Goal: Transaction & Acquisition: Purchase product/service

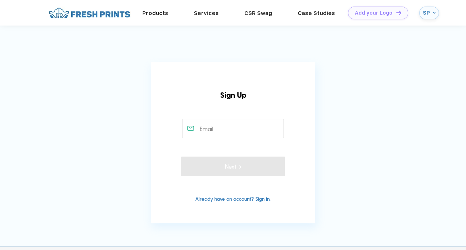
click at [227, 125] on input "text" at bounding box center [233, 128] width 102 height 19
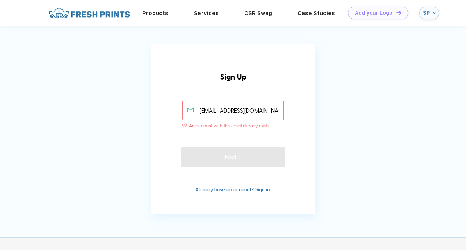
type input "sarahpinhasov97@gmail.com"
click at [228, 189] on link "Already have an account? Sign in." at bounding box center [232, 189] width 75 height 6
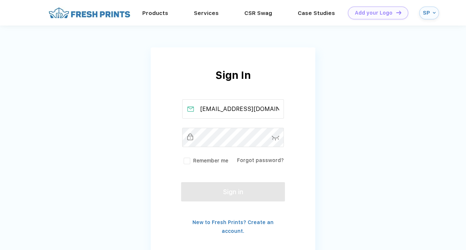
click at [274, 138] on img at bounding box center [276, 138] width 8 height 5
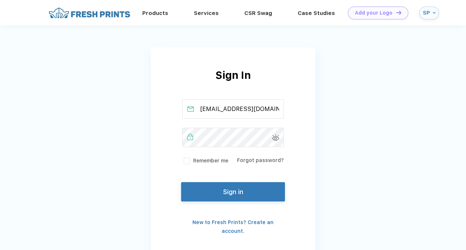
click at [222, 202] on div "Sign In sarahpinhasov97@gmail.com Remember me Forgot password? Sign in New to F…" at bounding box center [233, 152] width 165 height 168
click at [259, 164] on div "Forgot password?" at bounding box center [260, 161] width 47 height 8
click at [260, 159] on link "Forgot password?" at bounding box center [260, 161] width 47 height 6
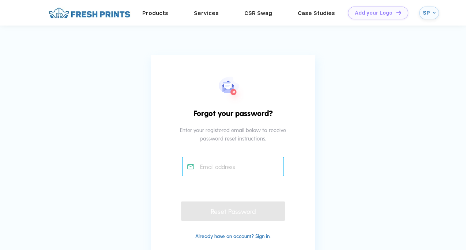
click at [260, 159] on input "text" at bounding box center [233, 166] width 102 height 19
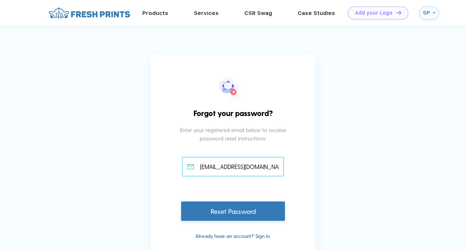
type input "[EMAIL_ADDRESS][DOMAIN_NAME]"
click at [213, 215] on div "Reset Password" at bounding box center [233, 211] width 104 height 19
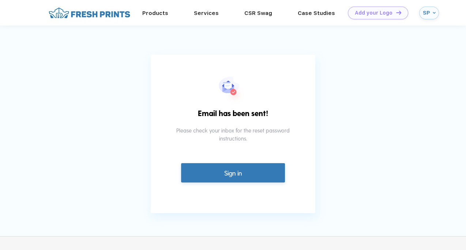
click at [220, 175] on link "Sign in" at bounding box center [233, 172] width 104 height 19
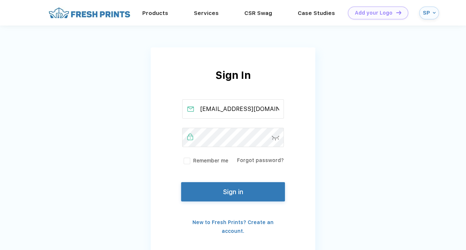
click at [275, 139] on img at bounding box center [276, 138] width 8 height 5
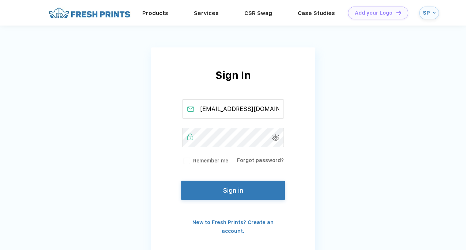
click at [241, 191] on button "Sign in" at bounding box center [233, 190] width 104 height 19
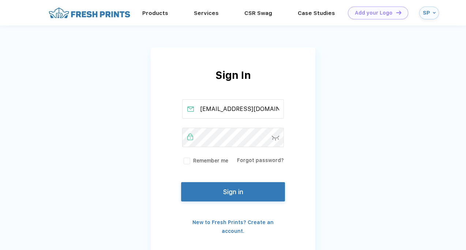
scroll to position [0, 1]
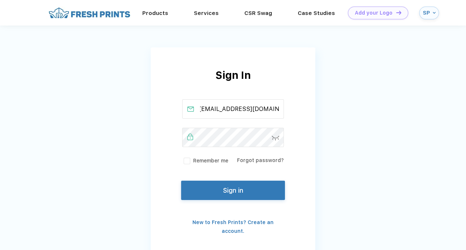
click at [231, 193] on button "Sign in" at bounding box center [233, 190] width 104 height 19
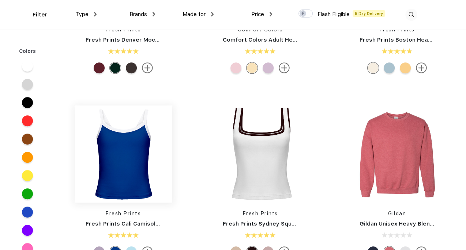
scroll to position [403, 0]
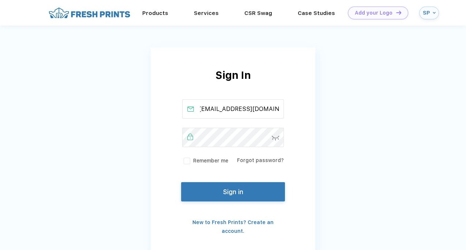
click at [254, 112] on input "[EMAIL_ADDRESS][DOMAIN_NAME]" at bounding box center [233, 108] width 102 height 19
drag, startPoint x: 216, startPoint y: 109, endPoint x: 268, endPoint y: 102, distance: 52.7
click at [268, 102] on input "sarahpinhasov97@gmail.com" at bounding box center [233, 108] width 102 height 19
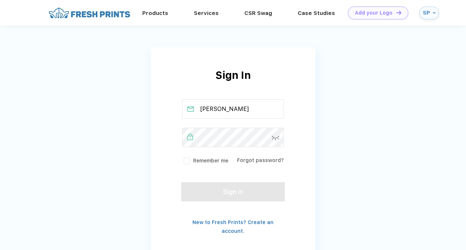
type input "sarah@pactficom"
click at [262, 228] on div "Sign In sarah@pactficom Remember me Forgot password? Sign in New to Fresh Print…" at bounding box center [233, 152] width 165 height 208
click at [264, 223] on link "New to Fresh Prints? Create an account." at bounding box center [232, 227] width 81 height 15
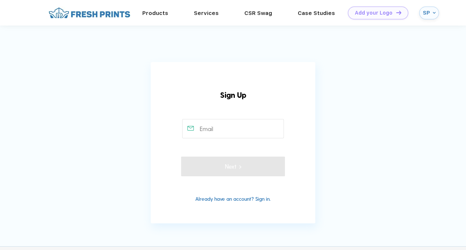
click at [230, 124] on input "text" at bounding box center [233, 128] width 102 height 19
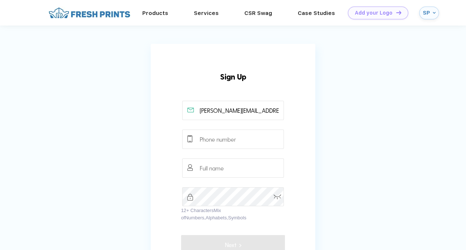
type input "sarah@pactfi.com"
click at [247, 141] on input "text" at bounding box center [233, 139] width 102 height 19
type input "9179160861"
click at [232, 166] on input "text" at bounding box center [233, 168] width 102 height 19
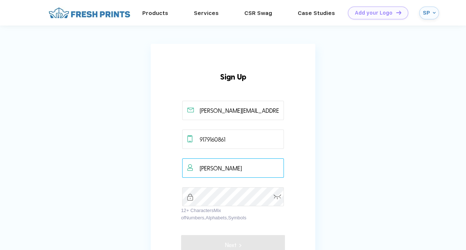
type input "Sarah Pinhasov"
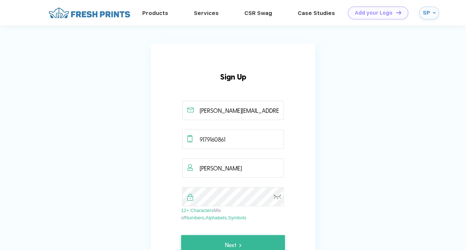
scroll to position [73, 0]
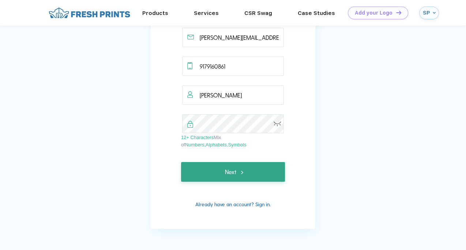
click at [219, 174] on button "Next" at bounding box center [233, 172] width 104 height 20
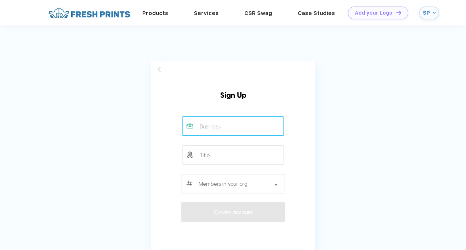
scroll to position [0, 0]
click at [236, 126] on input "text" at bounding box center [233, 127] width 102 height 19
type input "PactFi"
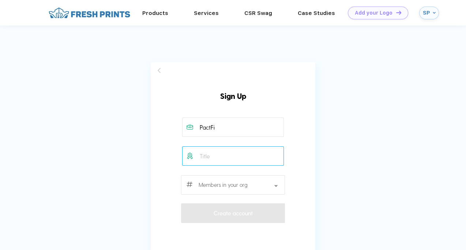
click at [255, 160] on input "text" at bounding box center [233, 156] width 102 height 19
type input "Product"
click at [265, 181] on div at bounding box center [233, 184] width 104 height 19
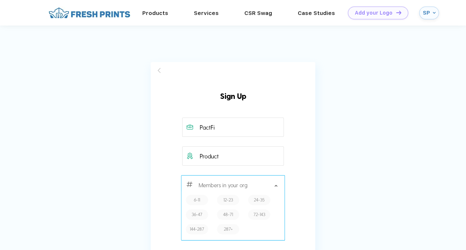
scroll to position [36, 0]
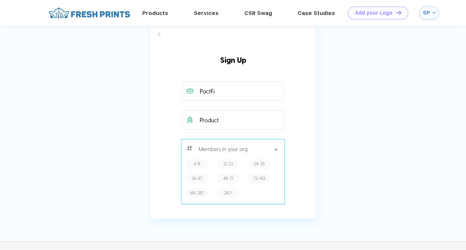
click at [258, 163] on label "24-35" at bounding box center [259, 163] width 11 height 7
type input "24-35"
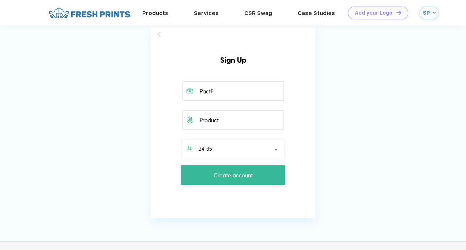
click at [269, 173] on button "Create account" at bounding box center [233, 176] width 104 height 20
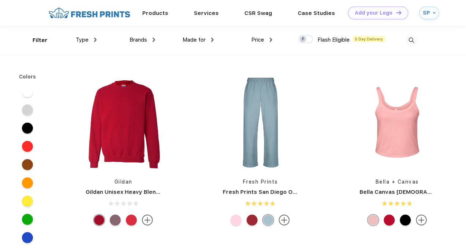
scroll to position [0, 0]
click at [433, 12] on img at bounding box center [433, 12] width 3 height 3
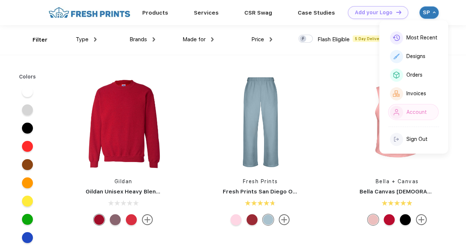
click at [423, 110] on div "Account" at bounding box center [416, 112] width 20 height 6
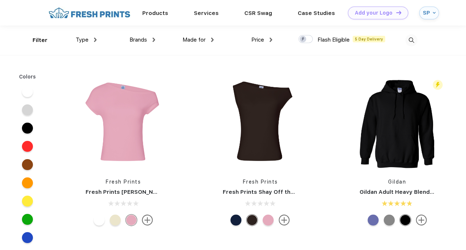
scroll to position [0, 0]
click at [340, 28] on div "Flash Eligible 5 Day Delivery" at bounding box center [341, 40] width 87 height 30
click at [404, 41] on div at bounding box center [388, 40] width 58 height 30
click at [407, 41] on img at bounding box center [411, 40] width 12 height 12
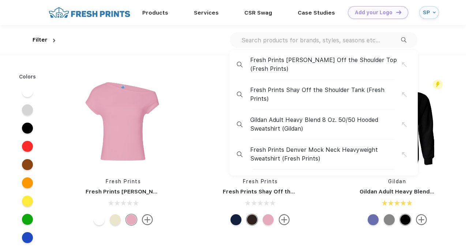
click at [367, 40] on input "text" at bounding box center [321, 40] width 160 height 8
paste input "Style #FP102"
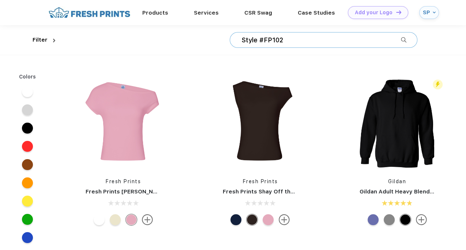
type input "Style #FP102"
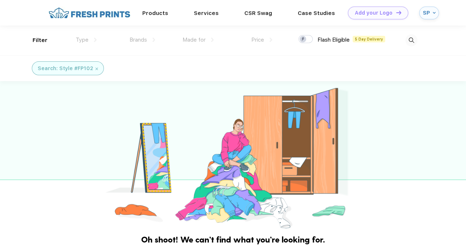
click at [96, 67] on div "Search: Style #FP102" at bounding box center [68, 68] width 72 height 14
click at [95, 68] on img at bounding box center [96, 69] width 3 height 3
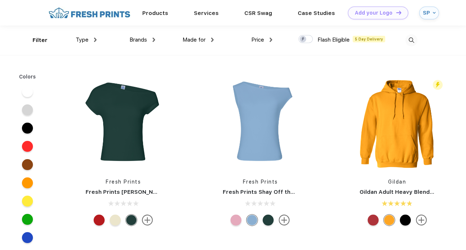
click at [97, 39] on div "Brands Most Popular Brands Moleskine Hydroflask Marine Layer S'well Vineyard Vi…" at bounding box center [126, 41] width 58 height 30
click at [92, 40] on div "Type" at bounding box center [86, 40] width 21 height 8
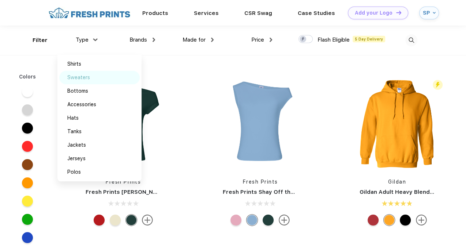
click at [92, 74] on div "Sweaters" at bounding box center [99, 78] width 80 height 14
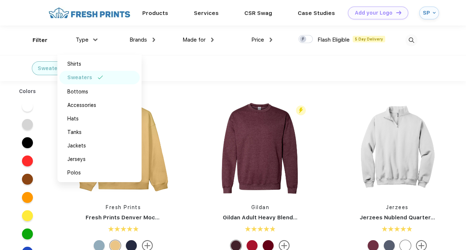
click at [173, 69] on div "Sweaters" at bounding box center [233, 68] width 466 height 26
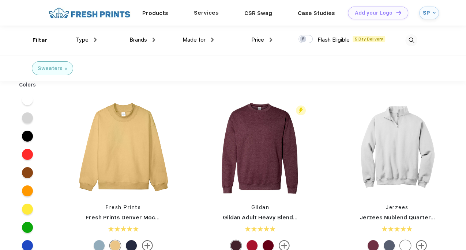
click at [212, 16] on div "Services" at bounding box center [206, 13] width 50 height 10
click at [163, 14] on link "Products" at bounding box center [155, 13] width 26 height 7
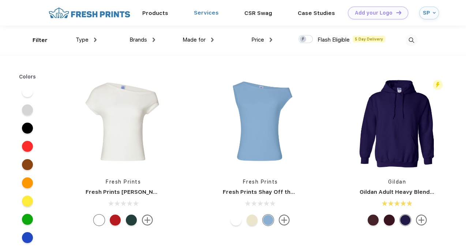
click at [197, 13] on link "Services" at bounding box center [206, 13] width 25 height 7
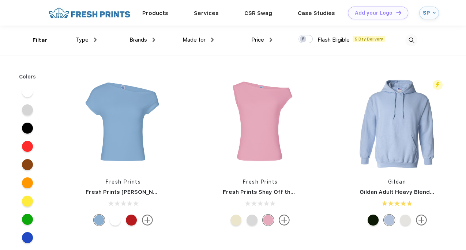
scroll to position [0, 0]
click at [414, 39] on img at bounding box center [411, 40] width 12 height 12
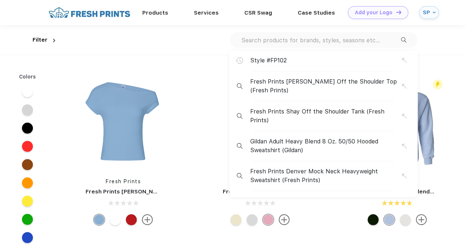
click at [371, 39] on input "text" at bounding box center [321, 40] width 160 height 8
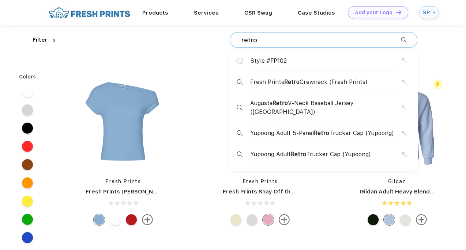
type input "retro"
click at [373, 83] on div "Fresh Prints Retro Crewneck (Fresh Prints)" at bounding box center [326, 82] width 152 height 9
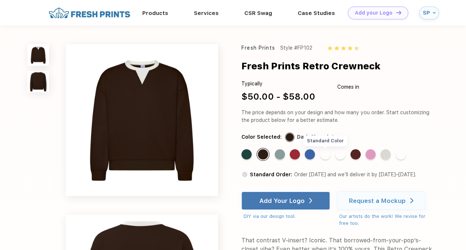
click at [328, 151] on div "Standard Color" at bounding box center [325, 155] width 10 height 10
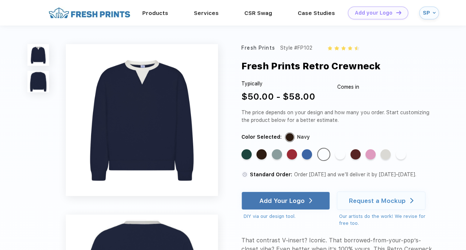
click at [316, 156] on div "Standard Color Standard Color Standard Color Standard Color Standard Color Stan…" at bounding box center [331, 157] width 181 height 18
click at [311, 155] on div "Standard Color" at bounding box center [307, 155] width 10 height 10
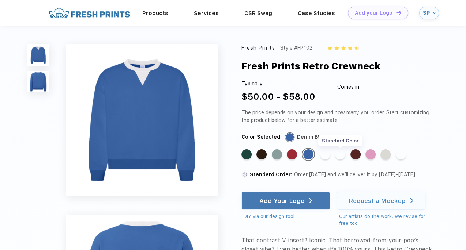
click at [340, 154] on div "Standard Color" at bounding box center [340, 155] width 10 height 10
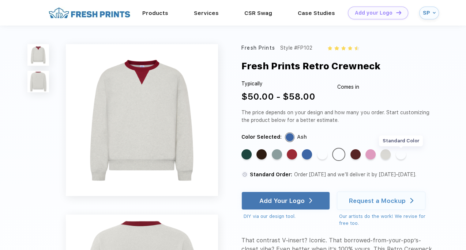
click at [401, 155] on div "Standard Color" at bounding box center [401, 155] width 10 height 10
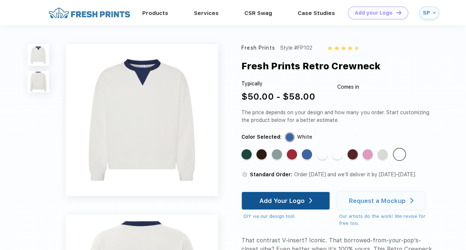
click at [287, 204] on div "Add Your Logo" at bounding box center [281, 200] width 45 height 7
